Goal: Task Accomplishment & Management: Manage account settings

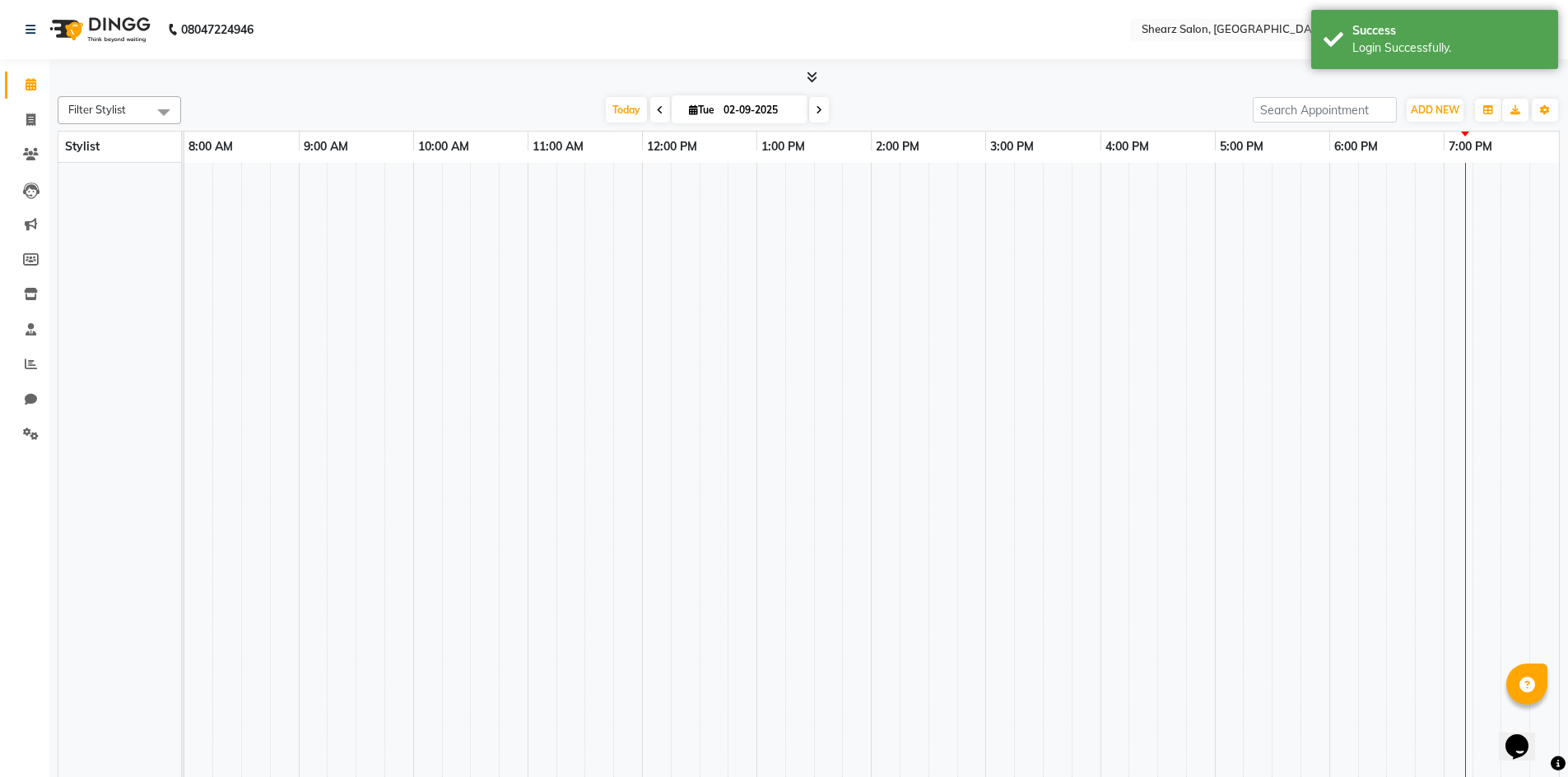
select select "en"
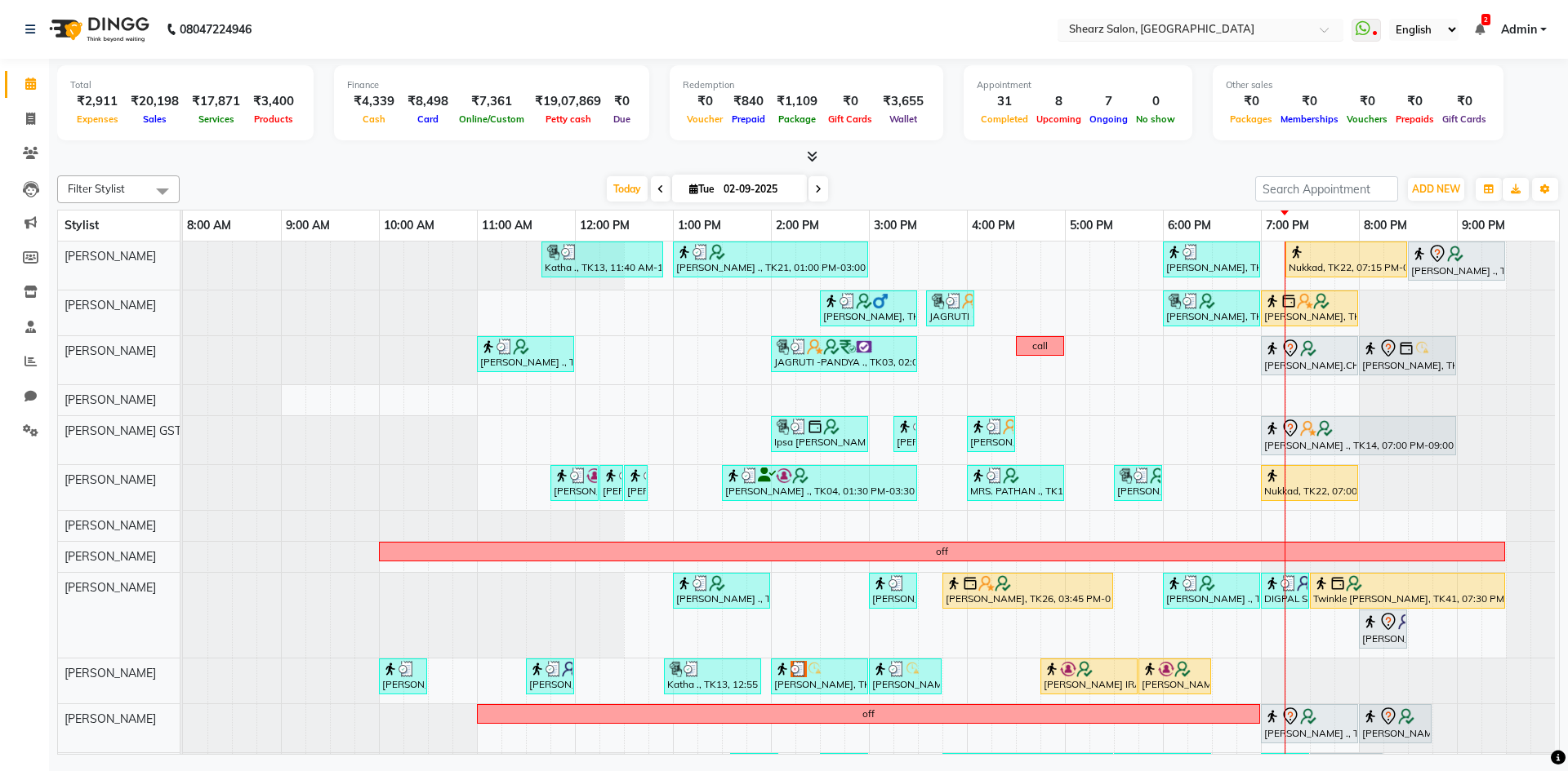
click at [1293, 28] on input "text" at bounding box center [1183, 30] width 237 height 16
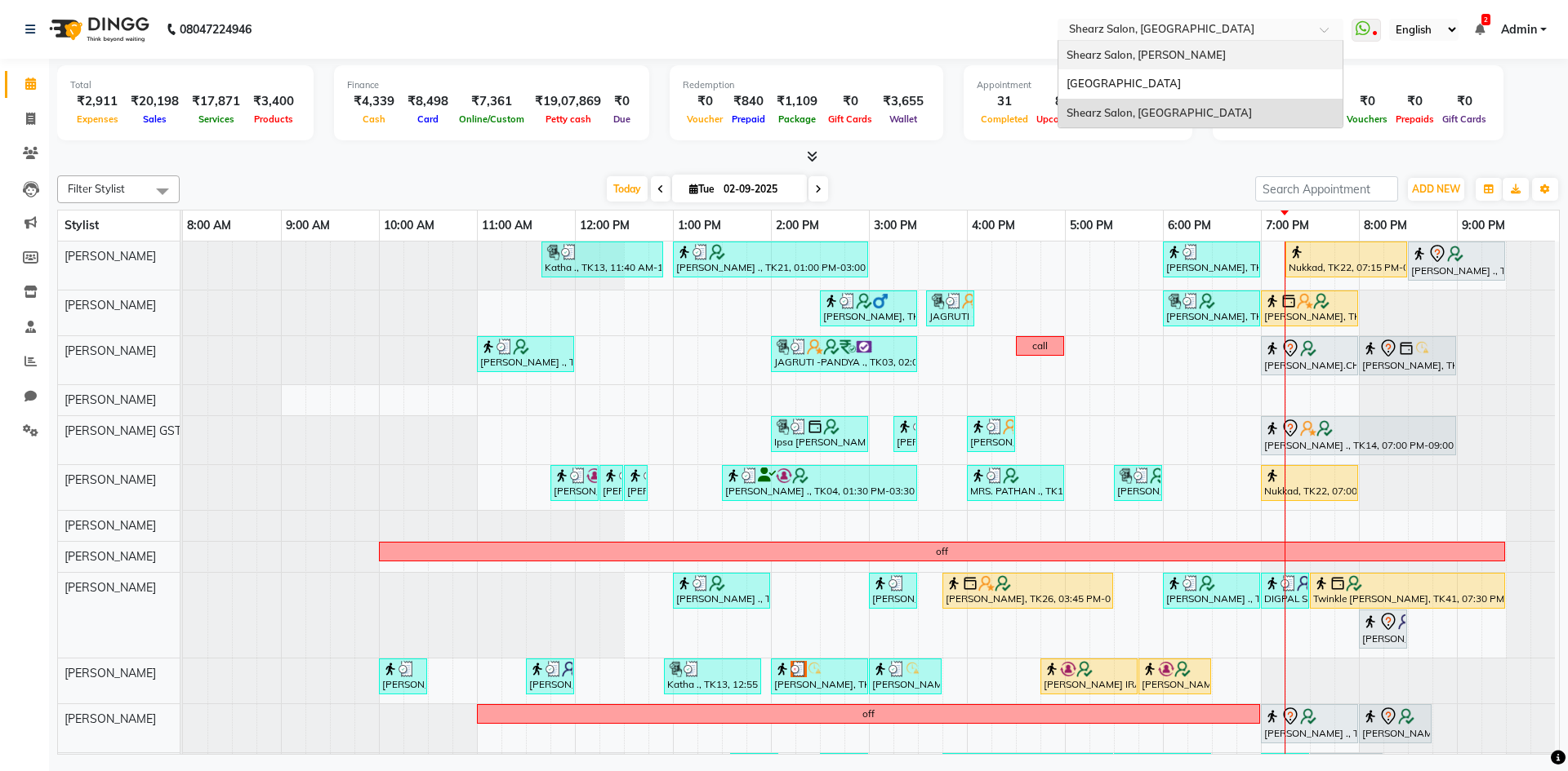
click at [1284, 68] on div "Shearz Salon, [PERSON_NAME]" at bounding box center [1200, 55] width 284 height 30
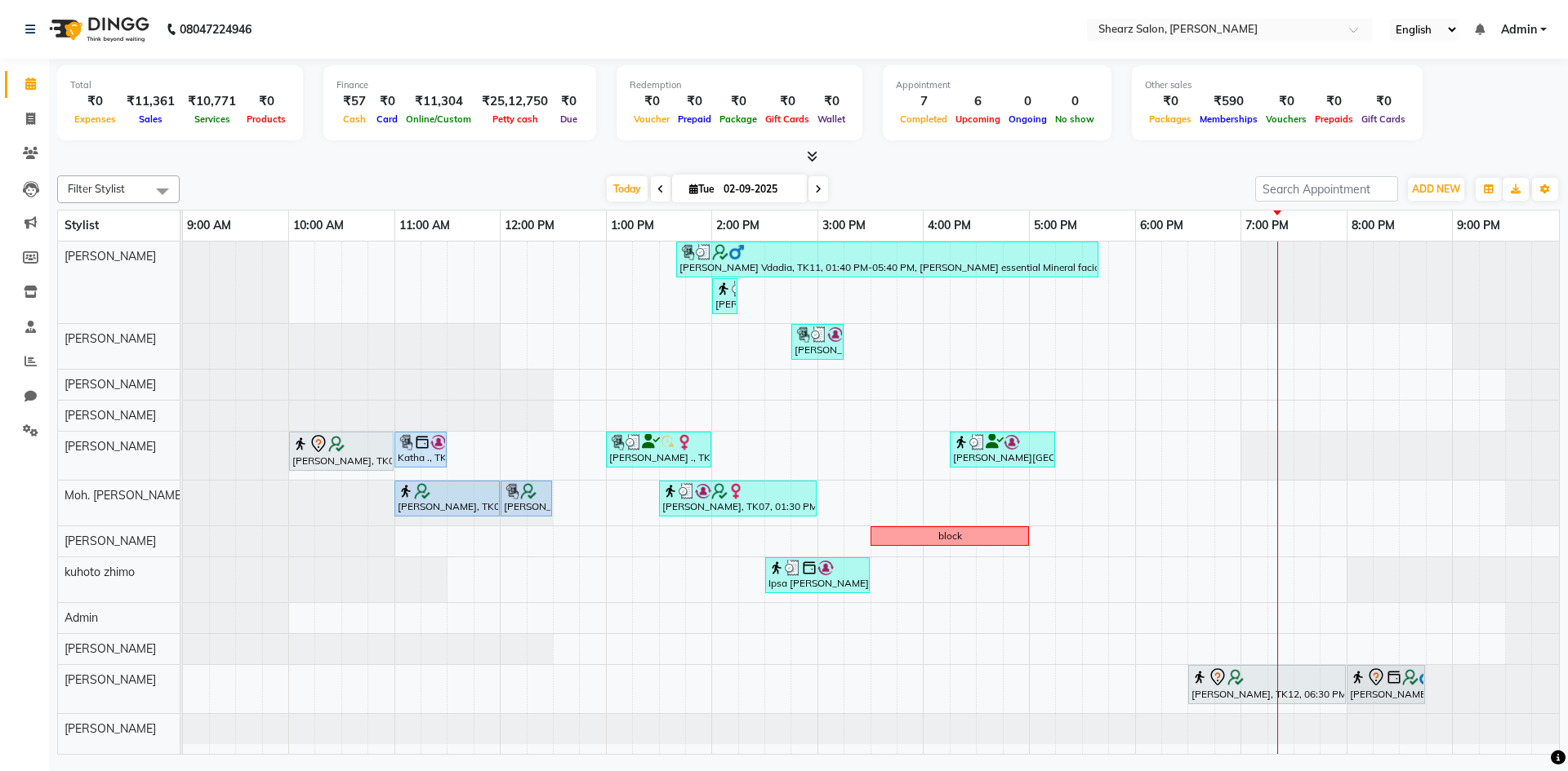
click at [938, 579] on div "[PERSON_NAME] Vdadia, TK11, 01:40 PM-05:40 PM, [PERSON_NAME] essential Mineral …" at bounding box center [870, 498] width 1376 height 513
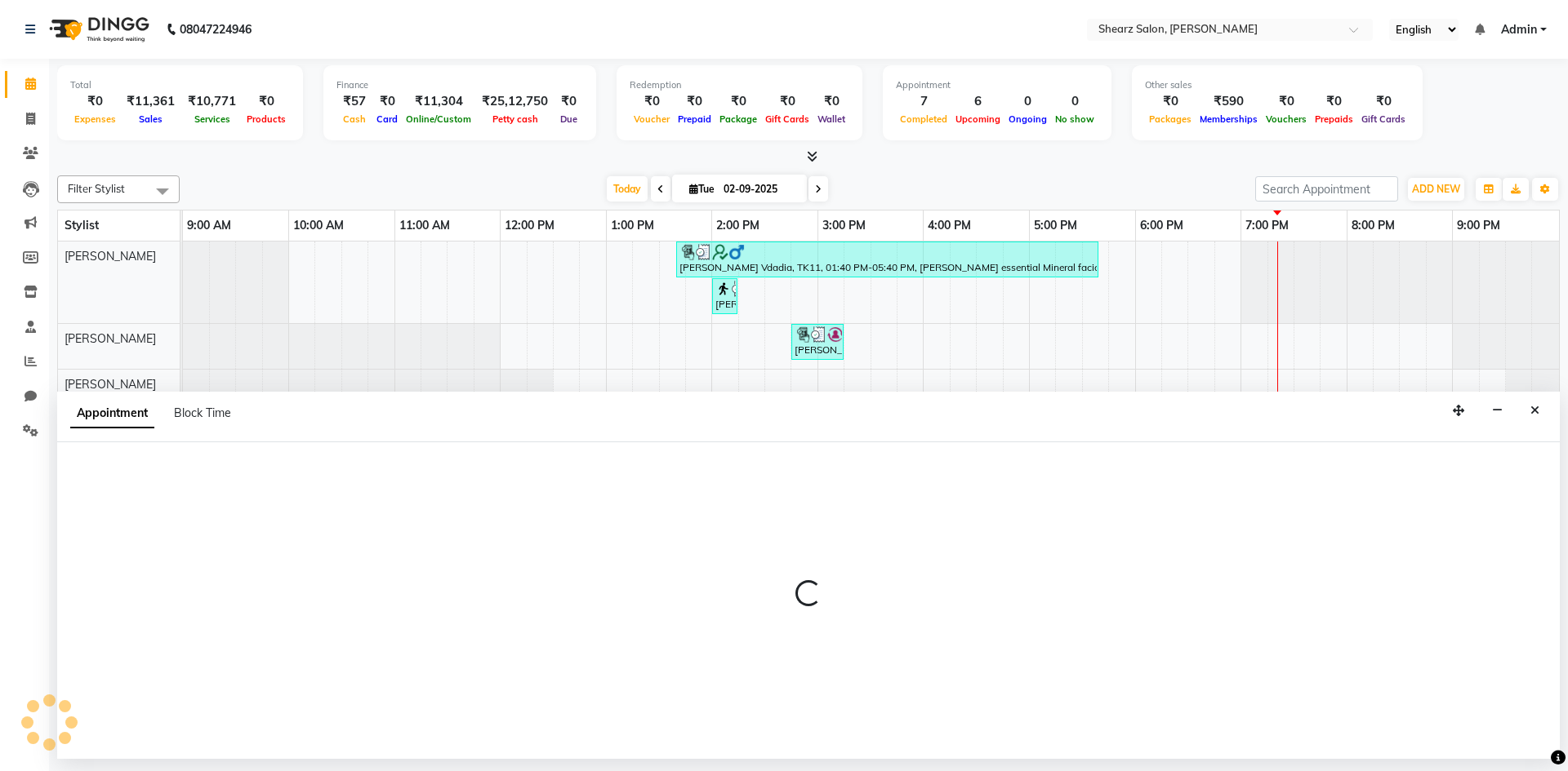
select select "77326"
select select "960"
select select "tentative"
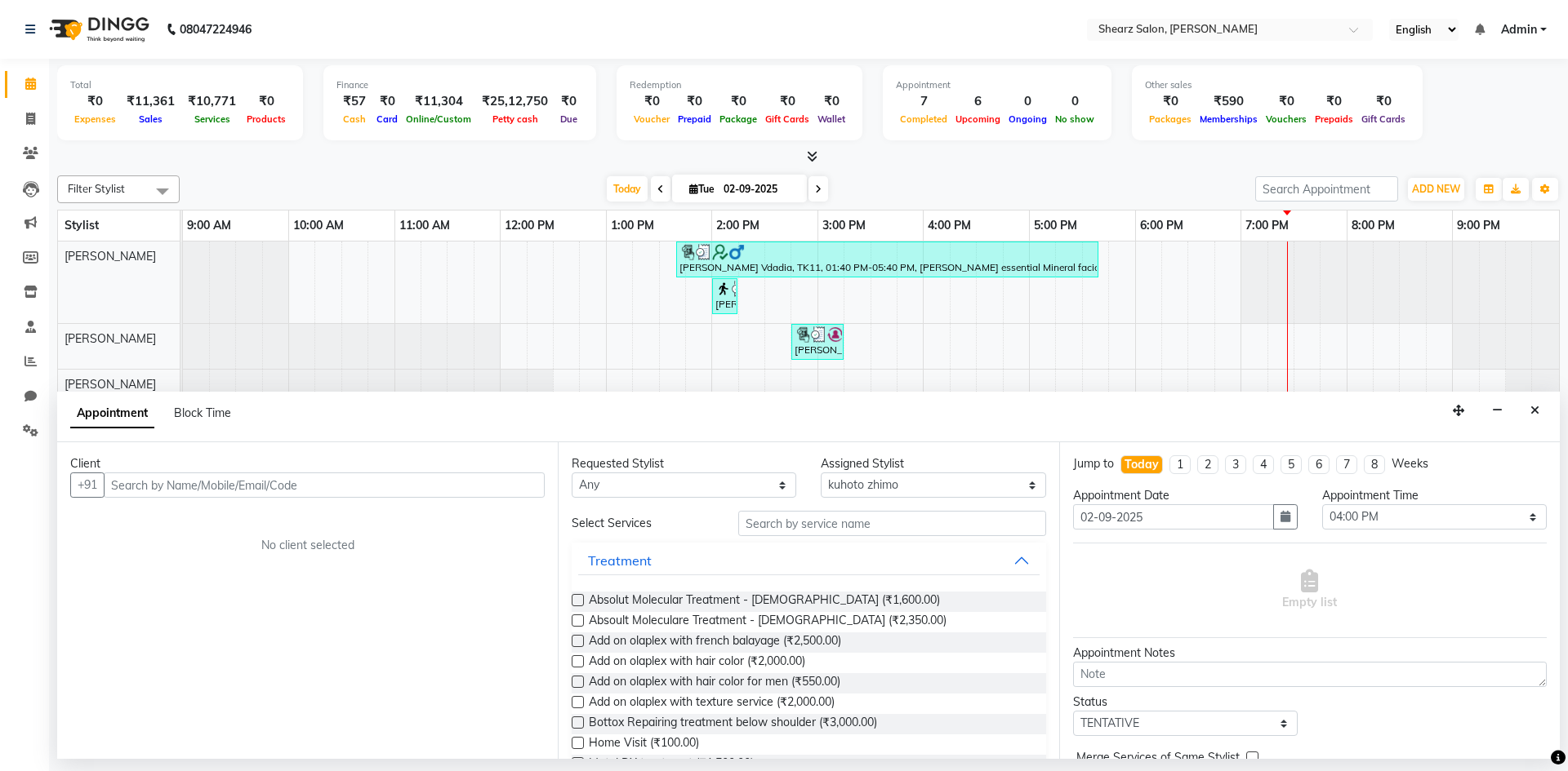
click at [439, 490] on input "text" at bounding box center [324, 485] width 441 height 26
type input "a"
type input "anjali"
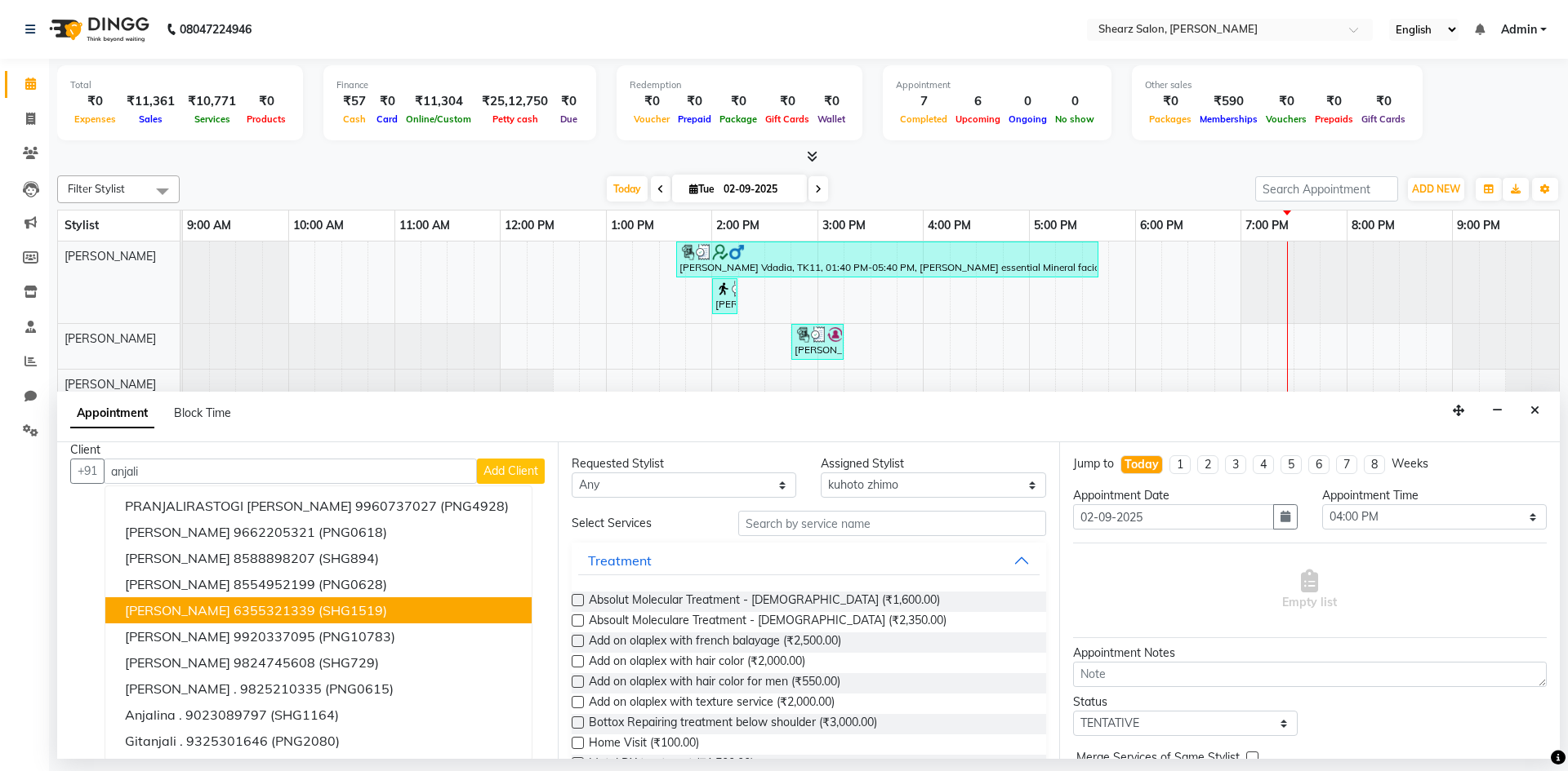
scroll to position [16, 0]
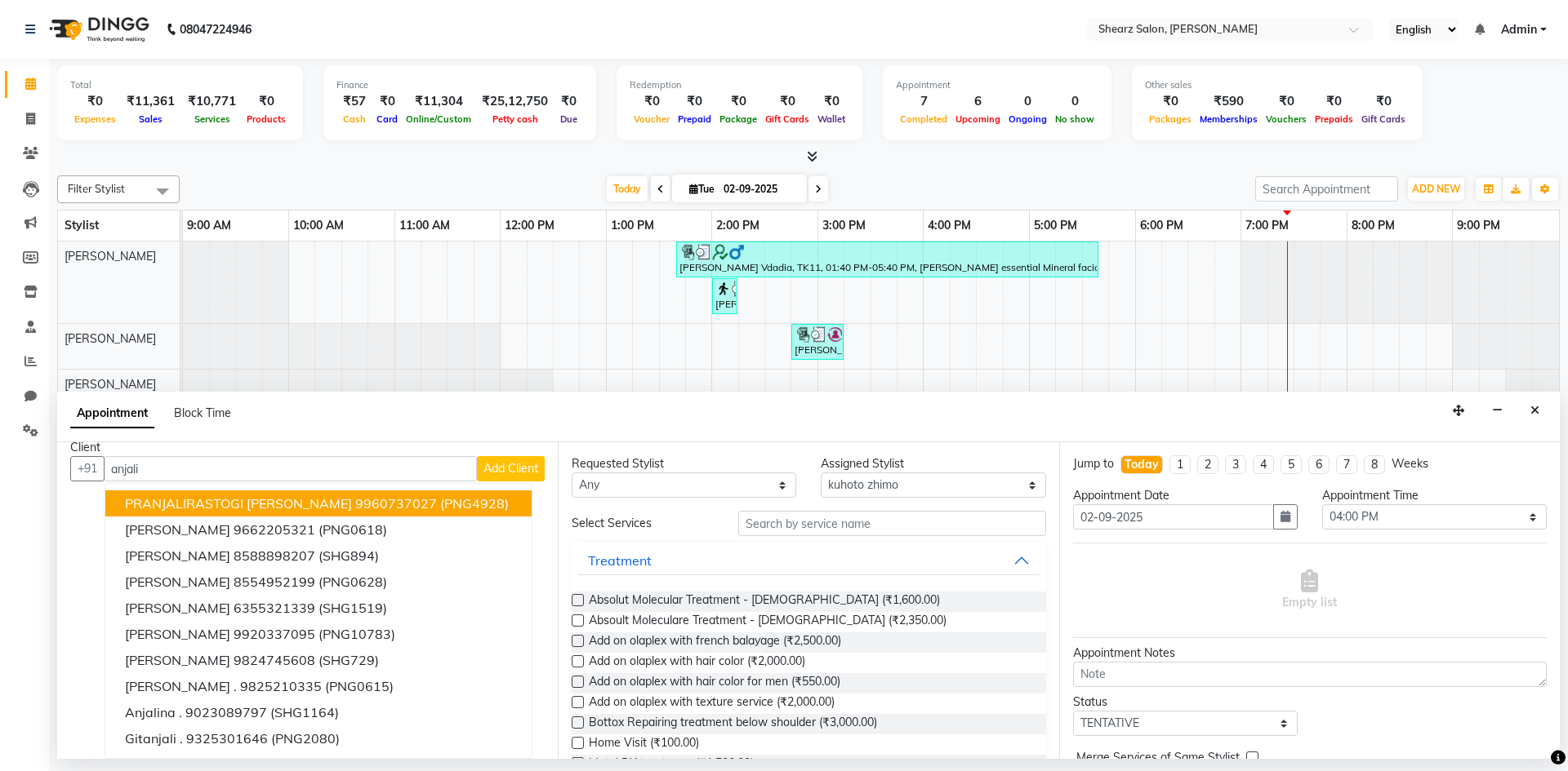
click at [329, 478] on input "anjali" at bounding box center [290, 468] width 373 height 26
type input "trivedi"
